Goal: Task Accomplishment & Management: Use online tool/utility

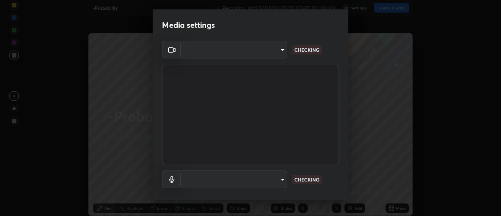
type input "5ef603223675ad3537792c6ebf1b52f50ad41f16ad71dfa7d9e08d698ef233d8"
type input "92559d398418451dfe5857e3f3a6a05cba2c8899f6949406cd11c359989590d4"
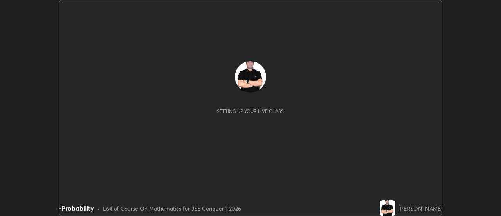
scroll to position [216, 501]
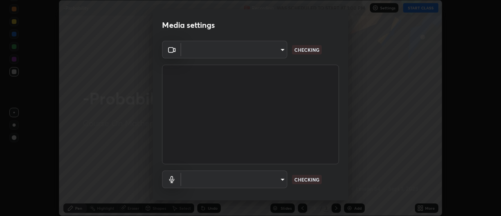
type input "5ef603223675ad3537792c6ebf1b52f50ad41f16ad71dfa7d9e08d698ef233d8"
type input "92559d398418451dfe5857e3f3a6a05cba2c8899f6949406cd11c359989590d4"
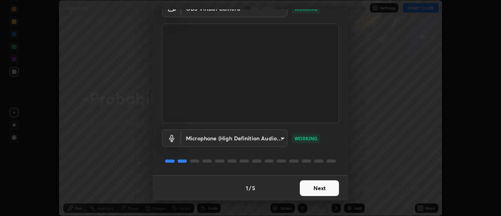
click at [310, 191] on button "Next" at bounding box center [319, 188] width 39 height 16
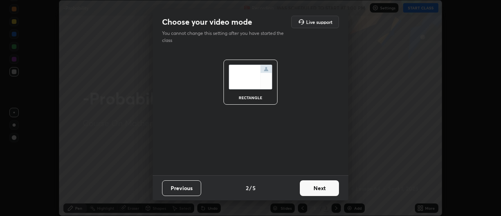
scroll to position [0, 0]
click at [310, 189] on button "Next" at bounding box center [319, 188] width 39 height 16
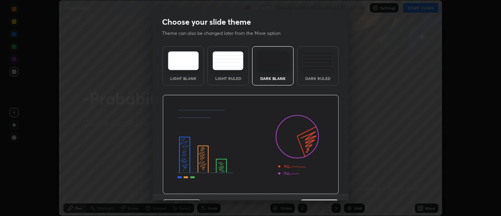
scroll to position [19, 0]
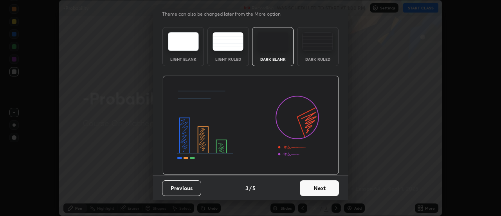
click at [305, 188] on button "Next" at bounding box center [319, 188] width 39 height 16
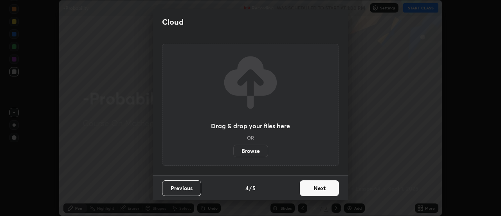
click at [312, 183] on button "Next" at bounding box center [319, 188] width 39 height 16
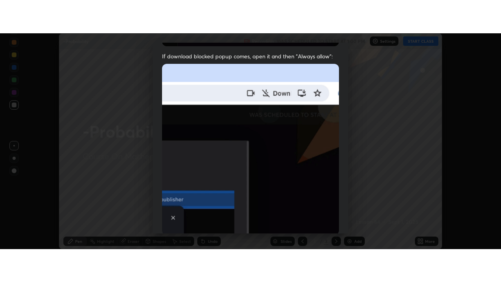
scroll to position [201, 0]
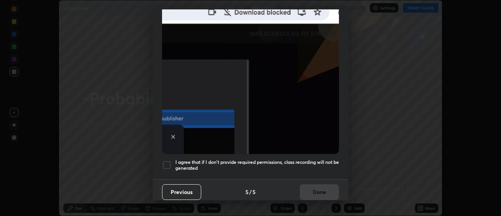
click at [171, 160] on div at bounding box center [166, 164] width 9 height 9
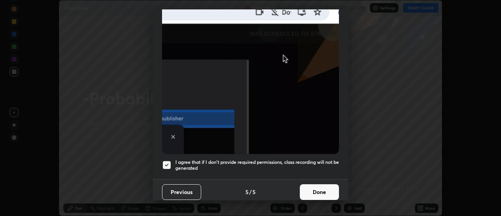
click at [317, 190] on button "Done" at bounding box center [319, 192] width 39 height 16
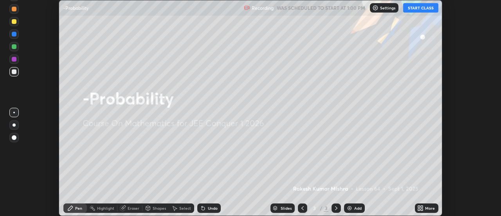
click at [419, 209] on icon at bounding box center [419, 209] width 2 height 2
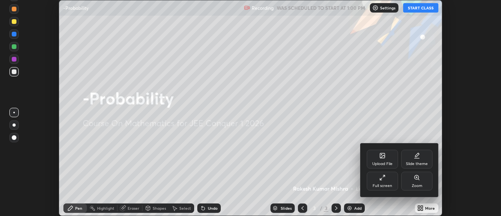
click at [385, 155] on div "Upload File" at bounding box center [382, 158] width 31 height 19
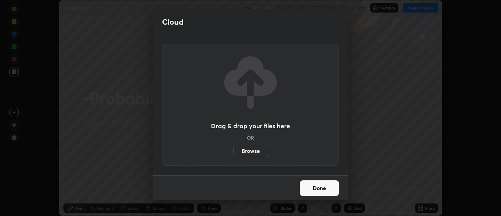
click at [255, 149] on label "Browse" at bounding box center [250, 150] width 35 height 13
click at [233, 149] on input "Browse" at bounding box center [233, 150] width 0 height 13
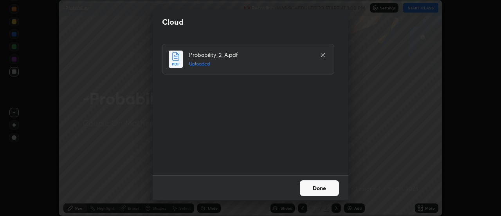
click at [319, 185] on button "Done" at bounding box center [319, 188] width 39 height 16
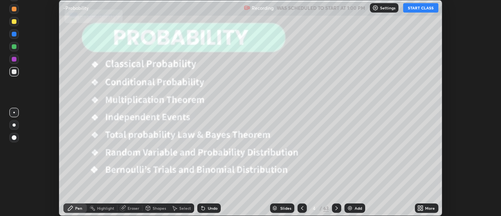
click at [419, 205] on icon at bounding box center [419, 206] width 2 height 2
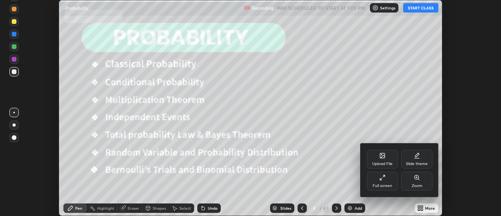
click at [384, 182] on div "Full screen" at bounding box center [382, 180] width 31 height 19
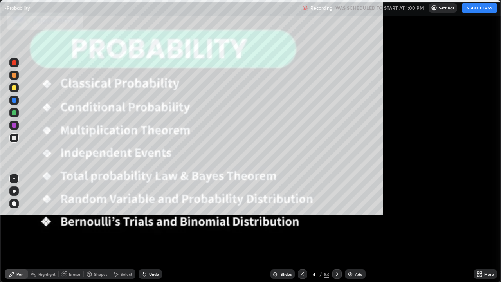
scroll to position [282, 501]
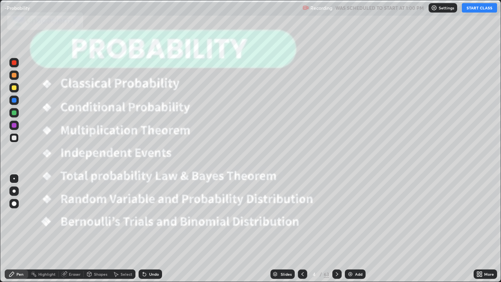
click at [336, 215] on icon at bounding box center [337, 274] width 6 height 6
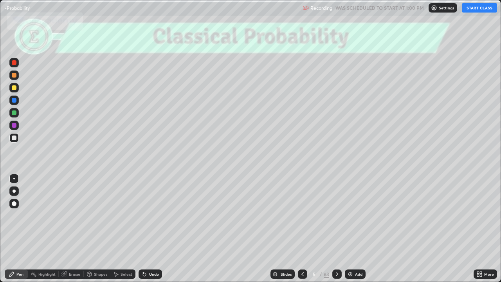
click at [286, 215] on div "Slides" at bounding box center [282, 273] width 24 height 9
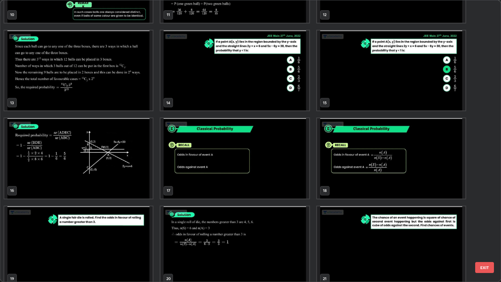
scroll to position [325, 0]
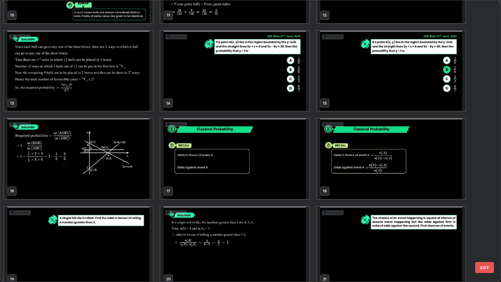
click at [139, 215] on img "grid" at bounding box center [78, 247] width 148 height 80
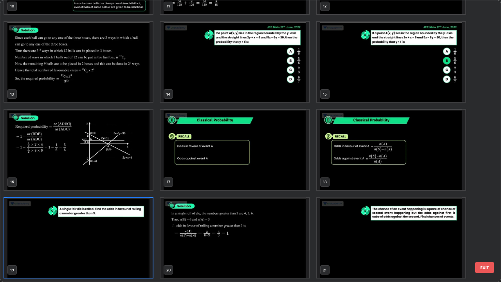
click at [139, 215] on img "grid" at bounding box center [78, 238] width 148 height 80
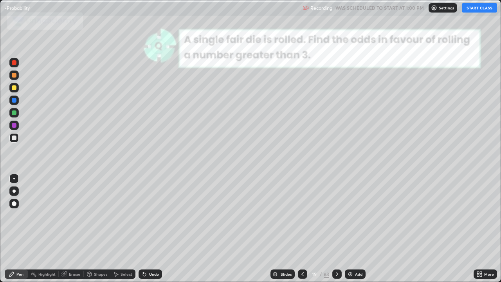
click at [137, 215] on img "grid" at bounding box center [78, 238] width 148 height 80
click at [487, 9] on button "START CLASS" at bounding box center [479, 7] width 35 height 9
click at [302, 215] on icon at bounding box center [302, 274] width 6 height 6
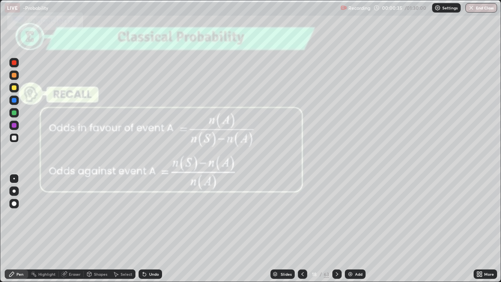
click at [336, 215] on icon at bounding box center [337, 274] width 6 height 6
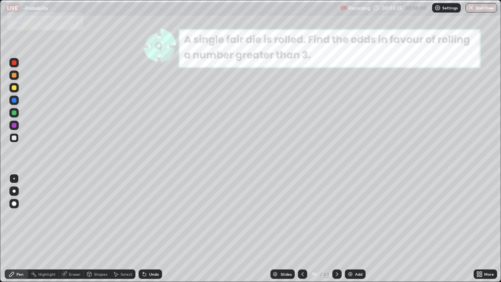
click at [336, 215] on icon at bounding box center [337, 274] width 6 height 6
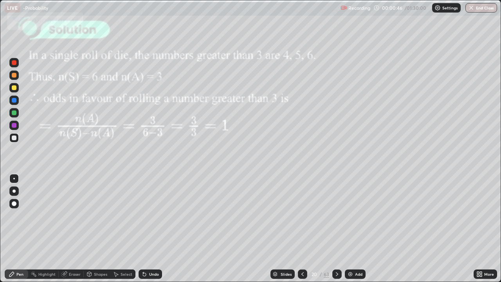
click at [302, 215] on icon at bounding box center [302, 274] width 6 height 6
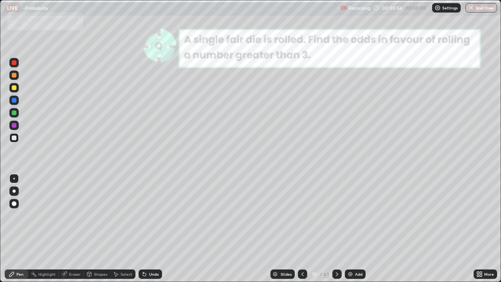
click at [336, 215] on icon at bounding box center [337, 274] width 6 height 6
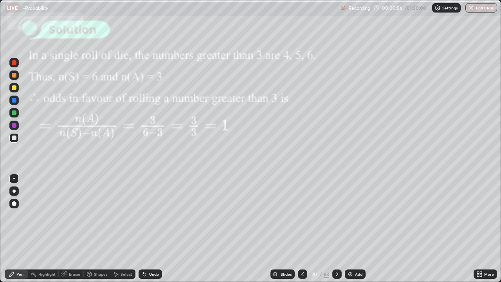
click at [335, 215] on icon at bounding box center [337, 274] width 6 height 6
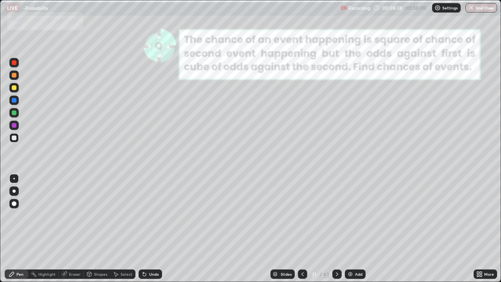
click at [70, 215] on div "Eraser" at bounding box center [75, 274] width 12 height 4
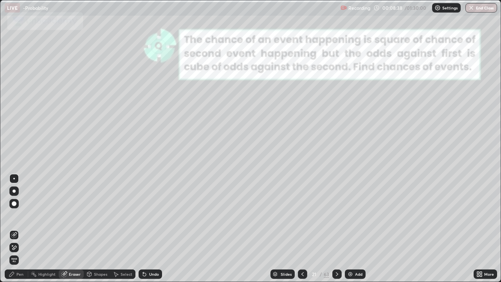
click at [16, 215] on icon at bounding box center [14, 247] width 6 height 7
click at [16, 215] on div "Pen" at bounding box center [16, 273] width 23 height 9
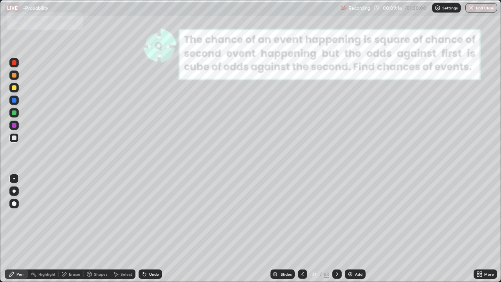
click at [16, 88] on div at bounding box center [14, 87] width 5 height 5
click at [338, 215] on div at bounding box center [336, 273] width 9 height 9
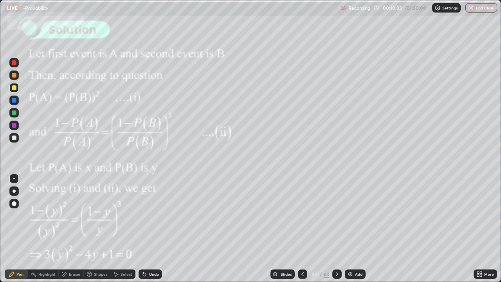
click at [306, 215] on div at bounding box center [302, 273] width 9 height 9
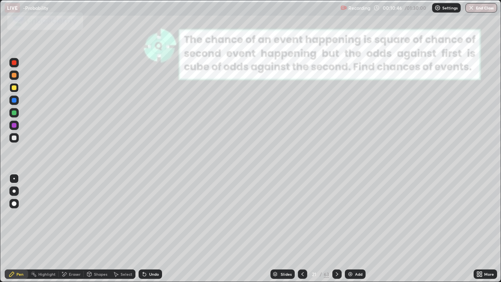
click at [336, 215] on icon at bounding box center [337, 274] width 6 height 6
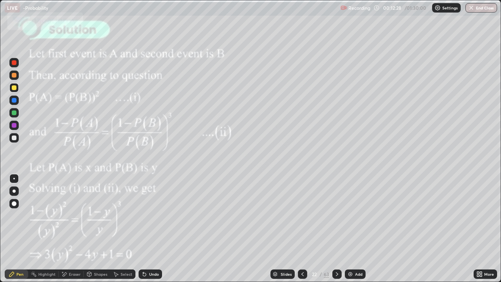
click at [335, 215] on icon at bounding box center [337, 274] width 6 height 6
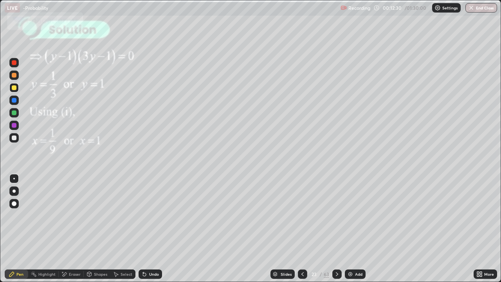
click at [335, 215] on icon at bounding box center [337, 274] width 6 height 6
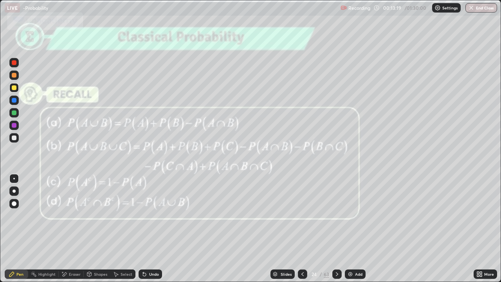
click at [75, 215] on div "Eraser" at bounding box center [75, 274] width 12 height 4
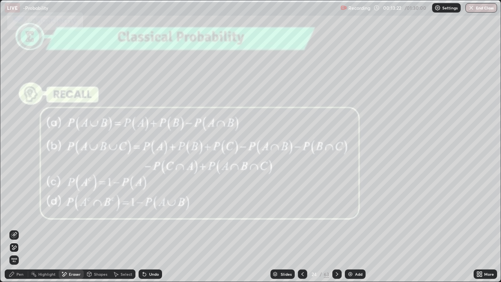
click at [25, 215] on div "Pen" at bounding box center [16, 273] width 23 height 9
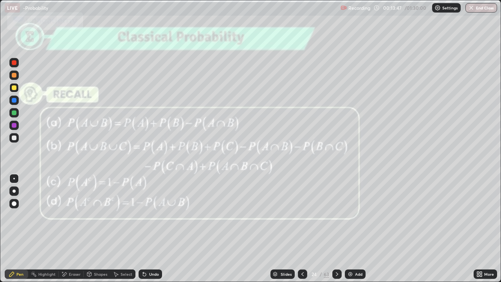
click at [287, 215] on div "Slides" at bounding box center [282, 273] width 24 height 9
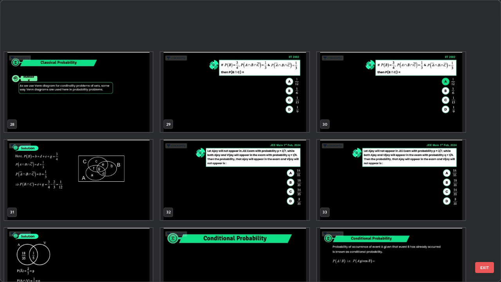
scroll to position [847, 0]
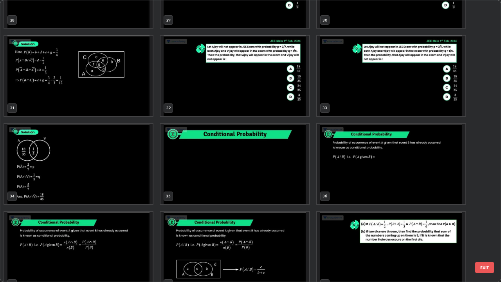
click at [260, 178] on img "grid" at bounding box center [234, 164] width 148 height 80
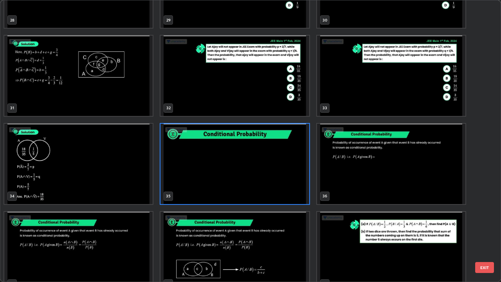
click at [264, 178] on img "grid" at bounding box center [234, 164] width 148 height 80
click at [263, 179] on img "grid" at bounding box center [234, 164] width 148 height 80
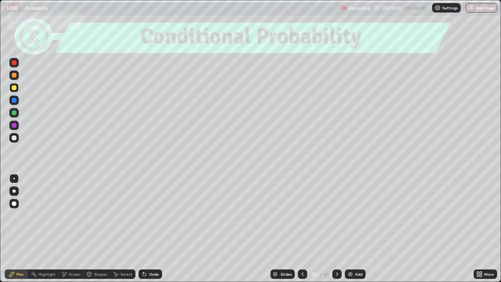
click at [14, 75] on div at bounding box center [14, 75] width 5 height 5
click at [14, 135] on div at bounding box center [13, 137] width 9 height 9
click at [336, 215] on icon at bounding box center [337, 274] width 6 height 6
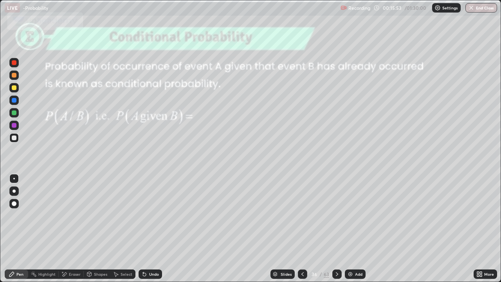
click at [336, 215] on icon at bounding box center [337, 274] width 6 height 6
click at [102, 215] on div "Shapes" at bounding box center [100, 274] width 13 height 4
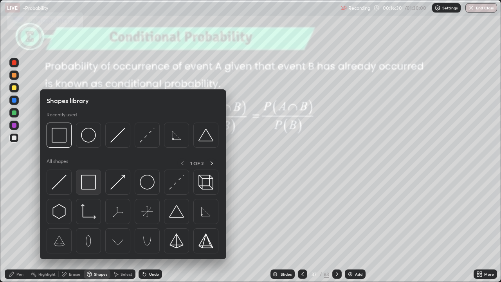
click at [86, 184] on img at bounding box center [88, 181] width 15 height 15
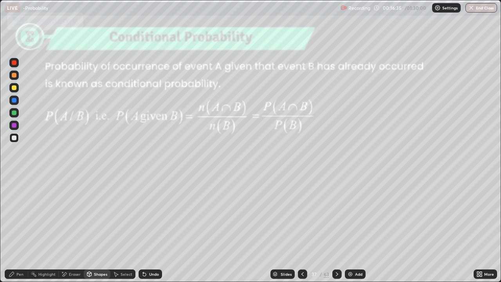
click at [20, 215] on div "Pen" at bounding box center [19, 274] width 7 height 4
click at [15, 112] on div at bounding box center [14, 112] width 5 height 5
click at [143, 215] on icon at bounding box center [144, 274] width 3 height 3
click at [68, 215] on div "Eraser" at bounding box center [71, 273] width 25 height 9
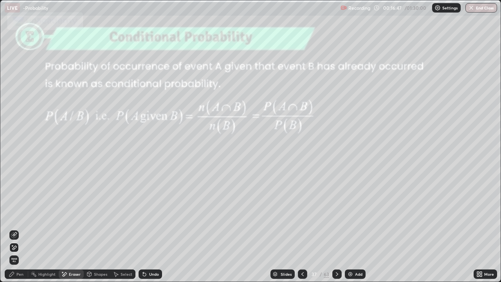
click at [96, 215] on div "Shapes" at bounding box center [100, 274] width 13 height 4
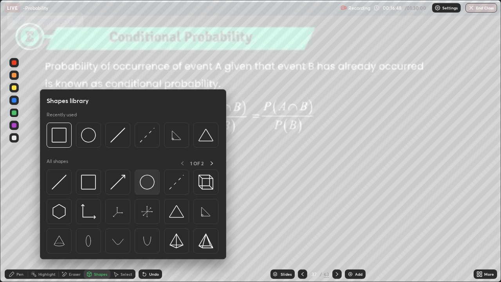
click at [145, 185] on img at bounding box center [147, 181] width 15 height 15
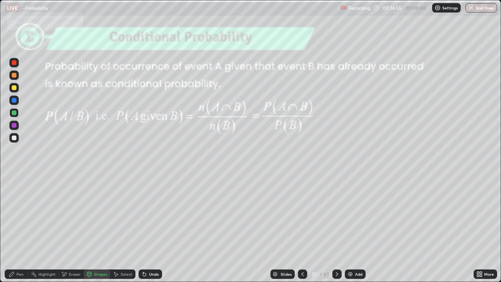
click at [20, 215] on div "Pen" at bounding box center [19, 274] width 7 height 4
click at [15, 88] on div at bounding box center [14, 87] width 5 height 5
click at [16, 65] on div at bounding box center [13, 62] width 9 height 9
click at [13, 100] on div at bounding box center [14, 100] width 5 height 5
click at [336, 215] on icon at bounding box center [337, 274] width 6 height 6
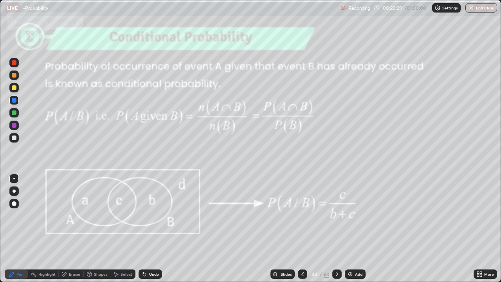
click at [338, 215] on icon at bounding box center [337, 274] width 6 height 6
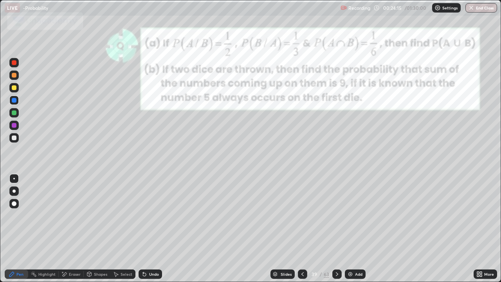
click at [15, 62] on div at bounding box center [14, 62] width 5 height 5
click at [72, 215] on div "Eraser" at bounding box center [75, 274] width 12 height 4
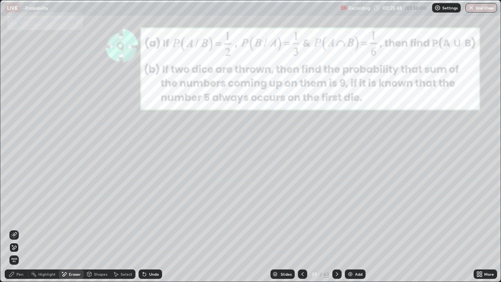
click at [18, 215] on div "Pen" at bounding box center [19, 274] width 7 height 4
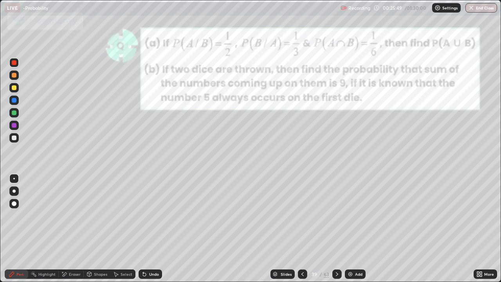
click at [74, 215] on div "Eraser" at bounding box center [75, 274] width 12 height 4
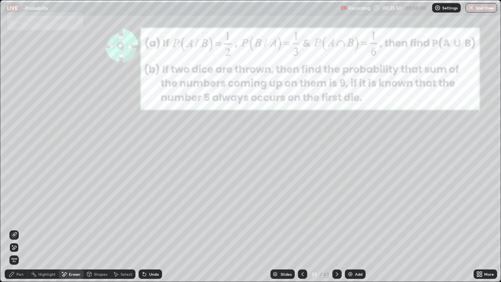
click at [18, 215] on div "Pen" at bounding box center [16, 273] width 23 height 9
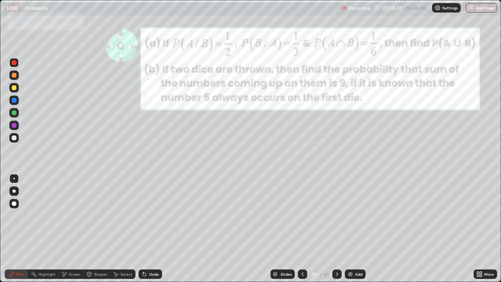
click at [18, 90] on div at bounding box center [13, 87] width 9 height 9
click at [143, 215] on icon at bounding box center [143, 272] width 1 height 1
click at [336, 215] on icon at bounding box center [337, 274] width 6 height 6
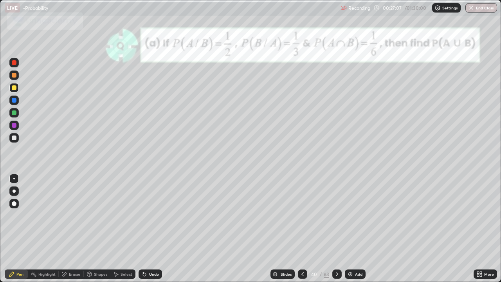
click at [336, 215] on icon at bounding box center [337, 274] width 6 height 6
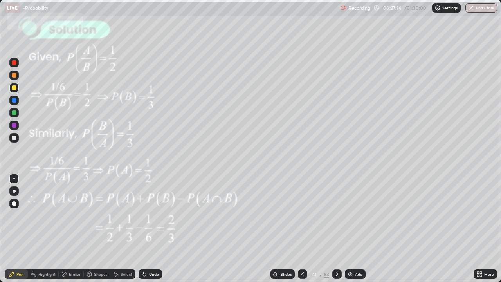
click at [302, 215] on div at bounding box center [302, 273] width 9 height 9
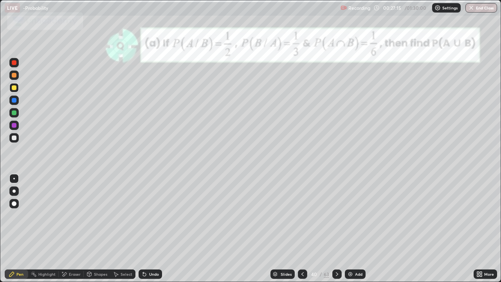
click at [302, 215] on icon at bounding box center [302, 274] width 6 height 6
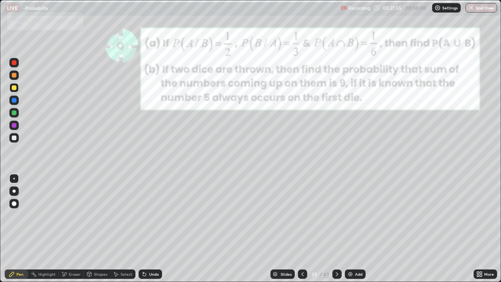
click at [73, 215] on div "Eraser" at bounding box center [75, 274] width 12 height 4
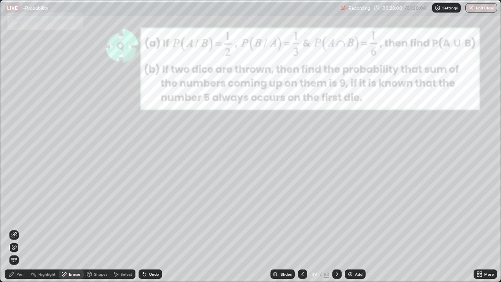
click at [19, 215] on div "Pen" at bounding box center [16, 273] width 23 height 9
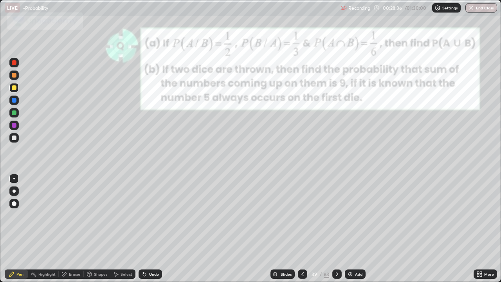
click at [336, 215] on icon at bounding box center [337, 274] width 6 height 6
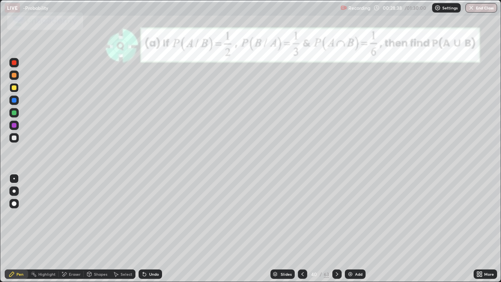
click at [336, 215] on icon at bounding box center [337, 274] width 6 height 6
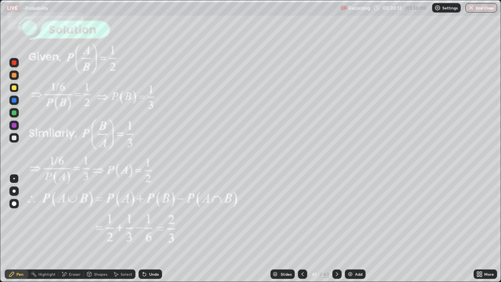
click at [336, 215] on icon at bounding box center [337, 274] width 6 height 6
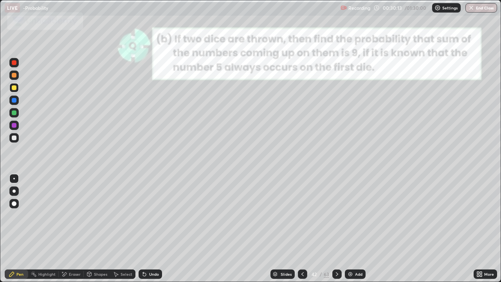
click at [338, 215] on div at bounding box center [336, 273] width 9 height 9
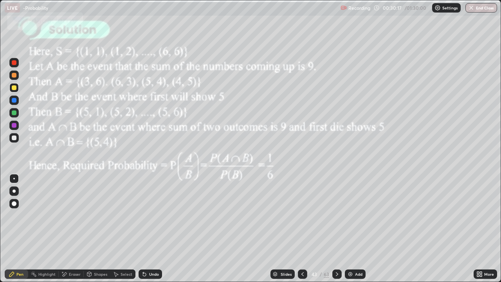
click at [334, 215] on icon at bounding box center [337, 274] width 6 height 6
click at [335, 215] on icon at bounding box center [337, 274] width 6 height 6
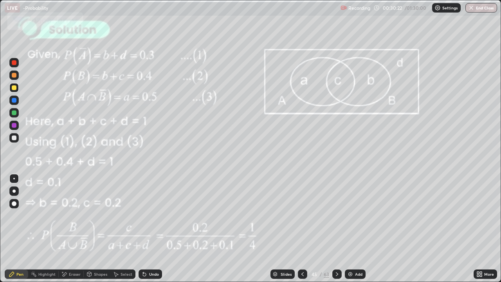
click at [302, 215] on icon at bounding box center [302, 274] width 6 height 6
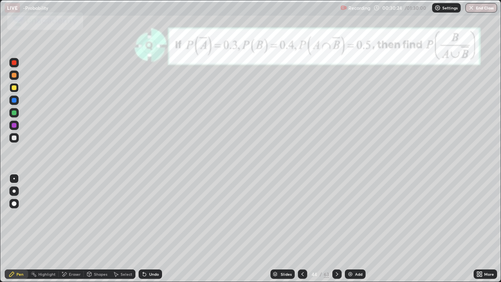
click at [289, 215] on div "Slides" at bounding box center [282, 273] width 24 height 9
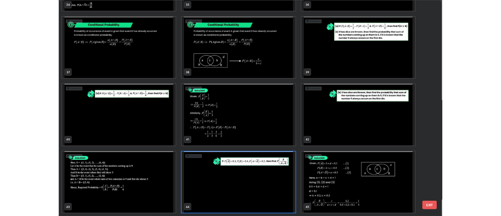
scroll to position [279, 496]
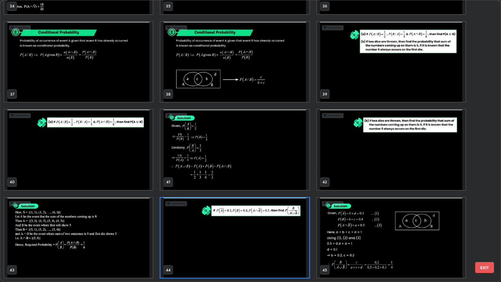
click at [282, 215] on img "grid" at bounding box center [234, 238] width 148 height 80
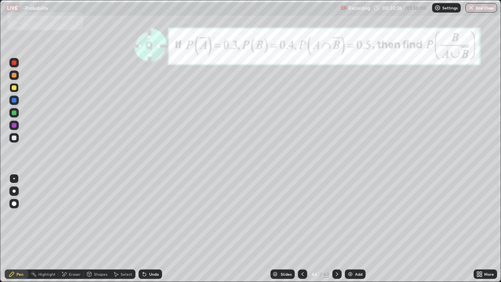
click at [283, 215] on img "grid" at bounding box center [234, 238] width 148 height 80
click at [282, 215] on img "grid" at bounding box center [234, 238] width 148 height 80
click at [101, 215] on div "Shapes" at bounding box center [100, 274] width 13 height 4
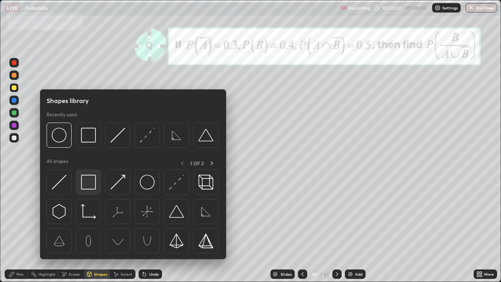
click at [90, 184] on img at bounding box center [88, 181] width 15 height 15
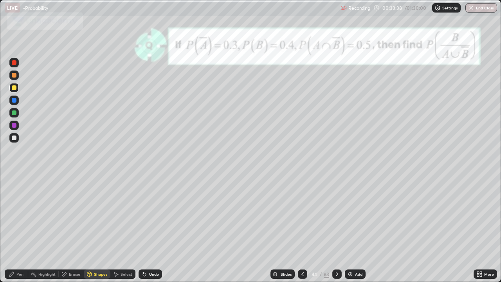
click at [93, 215] on div "Shapes" at bounding box center [97, 273] width 27 height 9
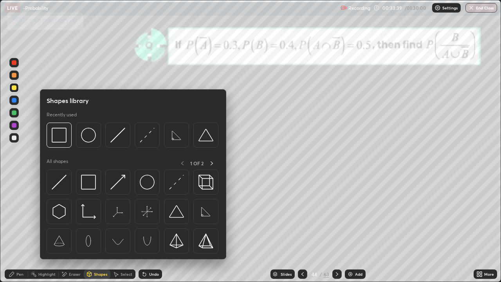
click at [143, 187] on img at bounding box center [147, 181] width 15 height 15
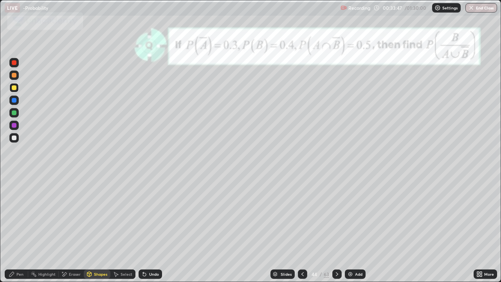
click at [150, 215] on div "Undo" at bounding box center [154, 274] width 10 height 4
click at [15, 102] on div at bounding box center [14, 100] width 5 height 5
click at [20, 215] on div "Pen" at bounding box center [19, 274] width 7 height 4
click at [15, 100] on div at bounding box center [14, 100] width 5 height 5
click at [14, 113] on div at bounding box center [14, 112] width 5 height 5
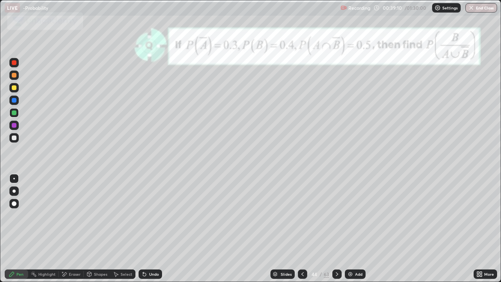
click at [17, 65] on div at bounding box center [13, 62] width 9 height 9
click at [336, 215] on icon at bounding box center [337, 274] width 6 height 6
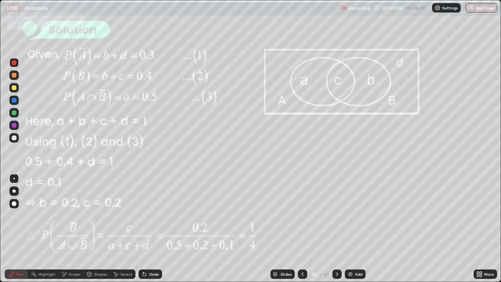
click at [38, 215] on div "Highlight" at bounding box center [43, 273] width 31 height 9
click at [15, 116] on div at bounding box center [13, 112] width 9 height 9
click at [75, 215] on div "Eraser" at bounding box center [75, 274] width 12 height 4
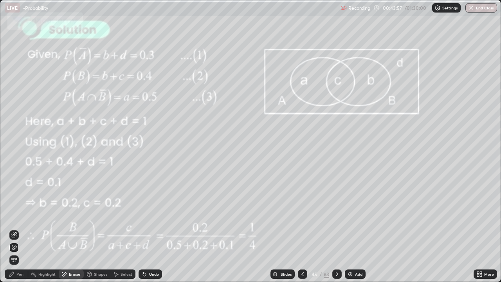
click at [18, 215] on div "Pen" at bounding box center [19, 274] width 7 height 4
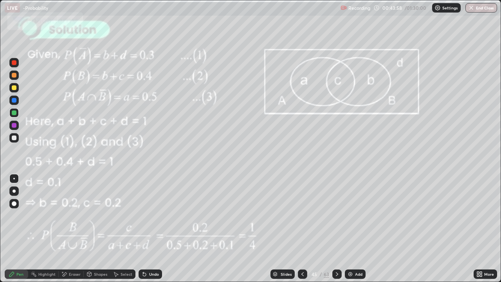
click at [49, 215] on div "Highlight" at bounding box center [46, 274] width 17 height 4
click at [14, 88] on div at bounding box center [14, 87] width 5 height 5
click at [23, 215] on div "Pen" at bounding box center [19, 274] width 7 height 4
click at [15, 126] on div at bounding box center [14, 125] width 5 height 5
click at [50, 215] on div "Highlight" at bounding box center [46, 274] width 17 height 4
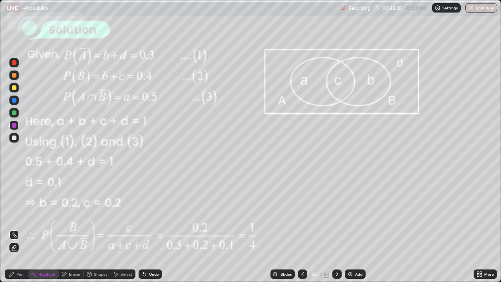
click at [75, 215] on div "Eraser" at bounding box center [75, 274] width 12 height 4
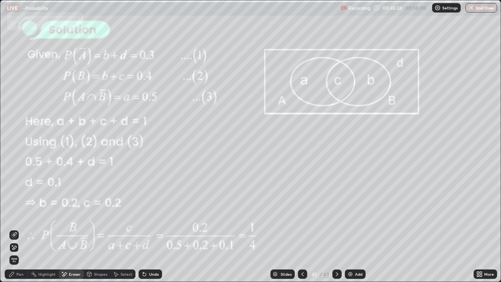
click at [23, 215] on div "Pen" at bounding box center [19, 274] width 7 height 4
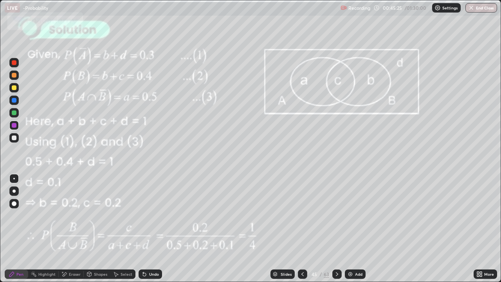
click at [15, 112] on div at bounding box center [14, 112] width 5 height 5
click at [50, 215] on div "Highlight" at bounding box center [46, 274] width 17 height 4
click at [17, 65] on div at bounding box center [13, 62] width 9 height 9
click at [339, 215] on div at bounding box center [336, 273] width 9 height 9
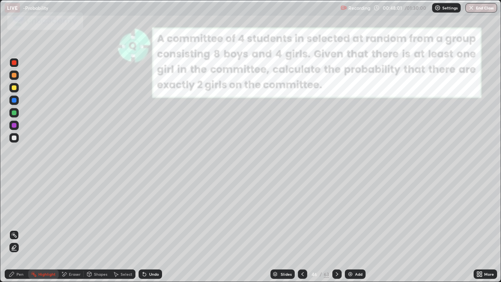
click at [336, 215] on div at bounding box center [336, 274] width 9 height 16
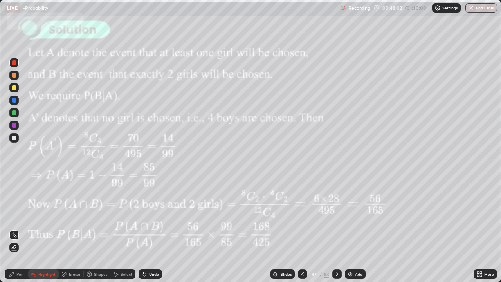
click at [302, 215] on icon at bounding box center [302, 274] width 6 height 6
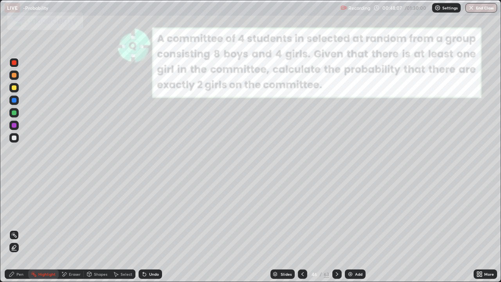
click at [26, 215] on div "Pen" at bounding box center [16, 273] width 23 height 9
click at [15, 92] on div at bounding box center [13, 87] width 9 height 9
click at [337, 215] on div at bounding box center [336, 273] width 9 height 9
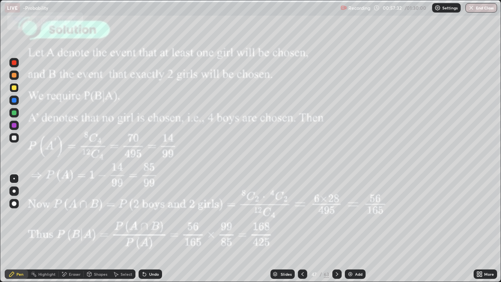
click at [302, 215] on div at bounding box center [302, 274] width 9 height 16
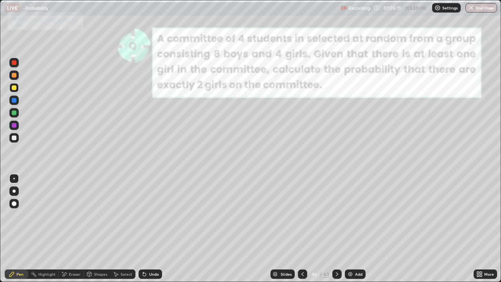
click at [336, 215] on icon at bounding box center [337, 274] width 6 height 6
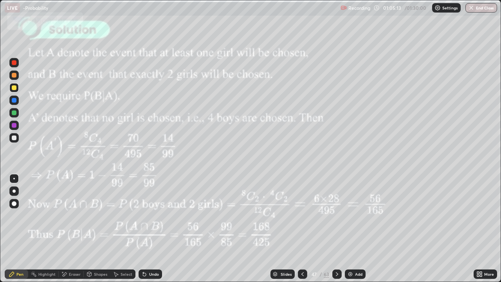
click at [334, 215] on icon at bounding box center [337, 274] width 6 height 6
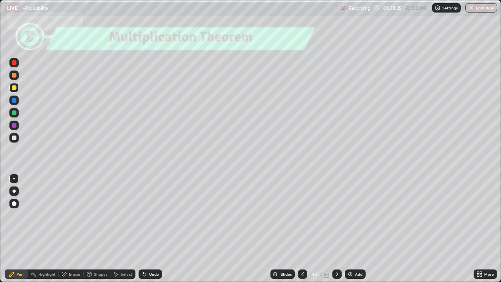
click at [336, 215] on icon at bounding box center [337, 274] width 2 height 4
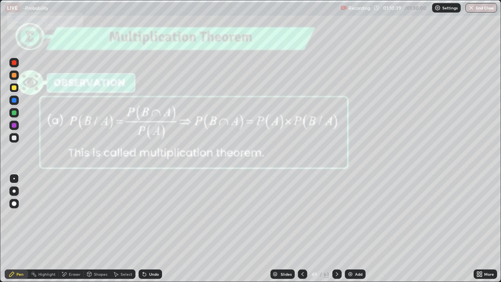
click at [336, 215] on icon at bounding box center [337, 274] width 6 height 6
click at [303, 215] on icon at bounding box center [302, 274] width 6 height 6
click at [338, 215] on div at bounding box center [336, 273] width 9 height 9
click at [336, 215] on icon at bounding box center [337, 274] width 6 height 6
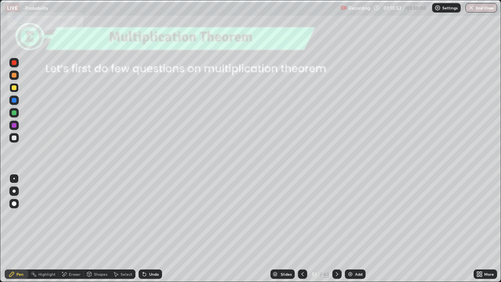
click at [336, 215] on icon at bounding box center [337, 274] width 6 height 6
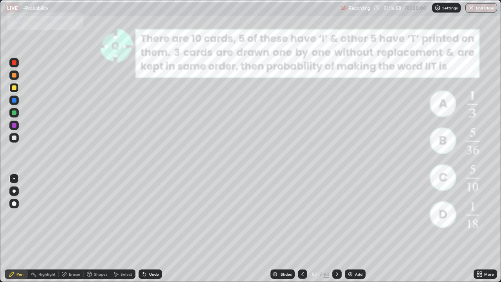
click at [15, 100] on div at bounding box center [14, 100] width 5 height 5
click at [336, 215] on icon at bounding box center [337, 274] width 6 height 6
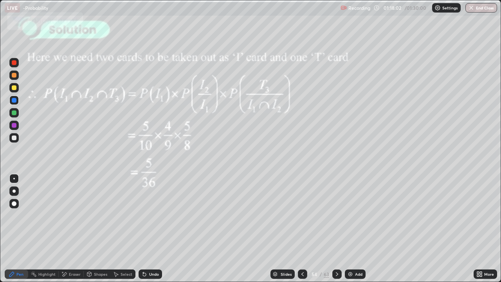
click at [336, 215] on icon at bounding box center [337, 274] width 6 height 6
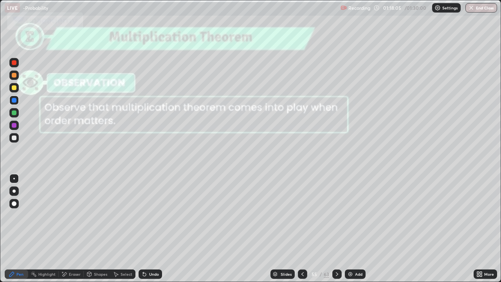
click at [340, 215] on div at bounding box center [336, 274] width 9 height 16
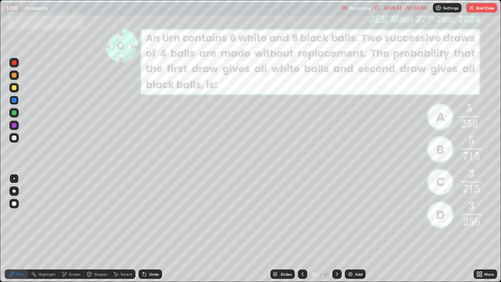
click at [337, 215] on icon at bounding box center [337, 274] width 6 height 6
click at [336, 215] on icon at bounding box center [337, 274] width 6 height 6
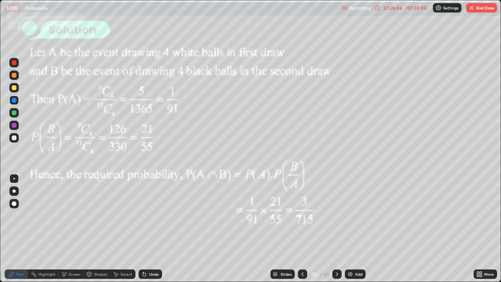
click at [336, 215] on icon at bounding box center [337, 274] width 2 height 4
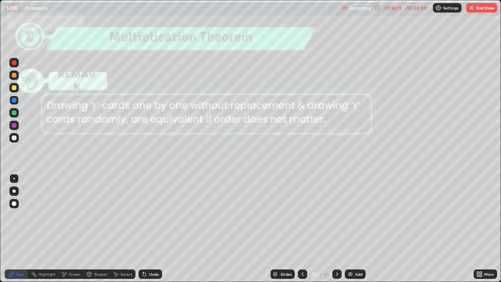
click at [302, 215] on icon at bounding box center [302, 274] width 6 height 6
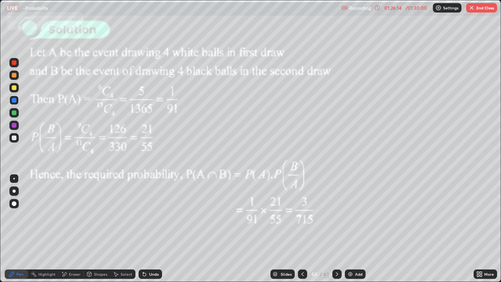
click at [477, 10] on button "End Class" at bounding box center [481, 7] width 31 height 9
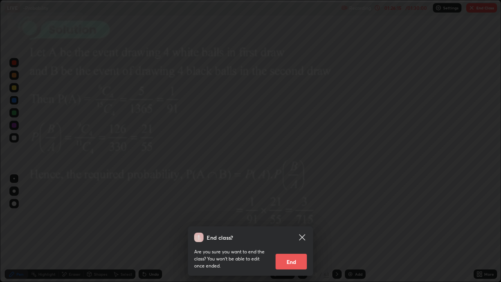
click at [297, 215] on button "End" at bounding box center [290, 261] width 31 height 16
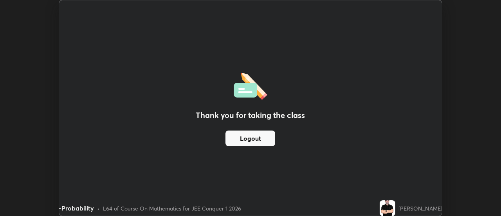
scroll to position [38903, 38618]
click at [297, 88] on div "Thank you for taking the class Logout" at bounding box center [250, 107] width 383 height 215
